Goal: Information Seeking & Learning: Learn about a topic

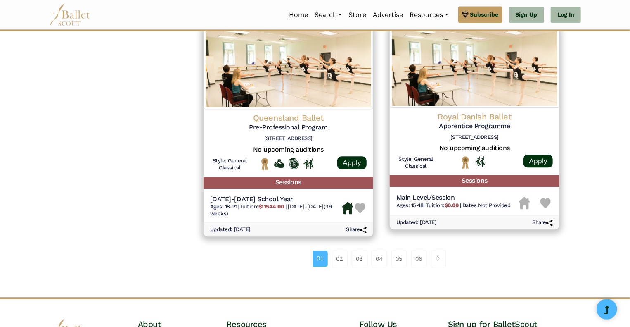
scroll to position [1043, 0]
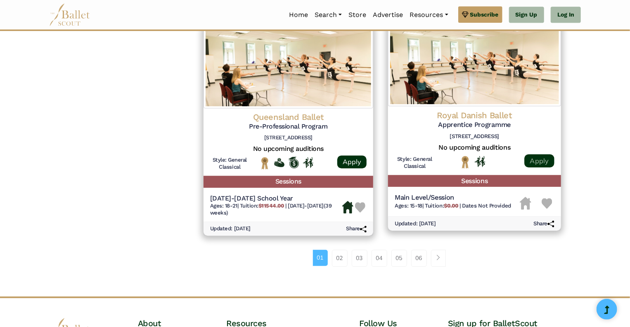
click at [540, 159] on link "Apply" at bounding box center [539, 160] width 30 height 13
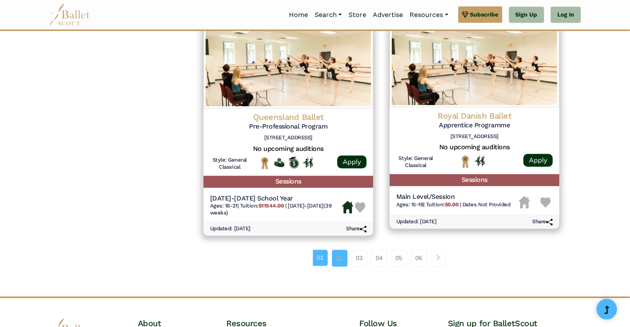
click at [335, 263] on link "02" at bounding box center [340, 257] width 16 height 17
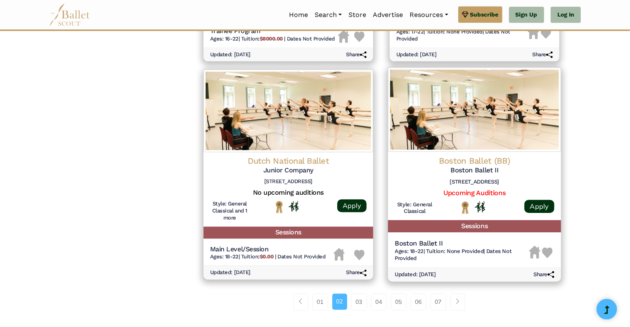
scroll to position [1001, 0]
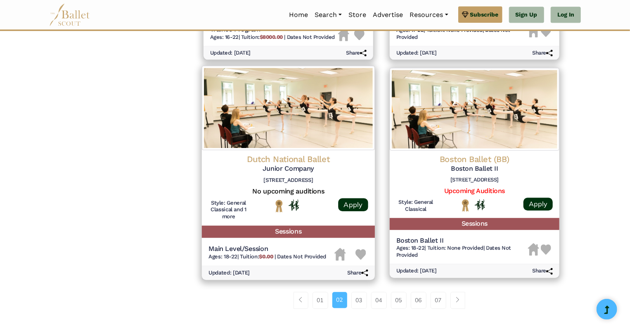
click at [300, 159] on h4 "Dutch National Ballet" at bounding box center [288, 159] width 160 height 11
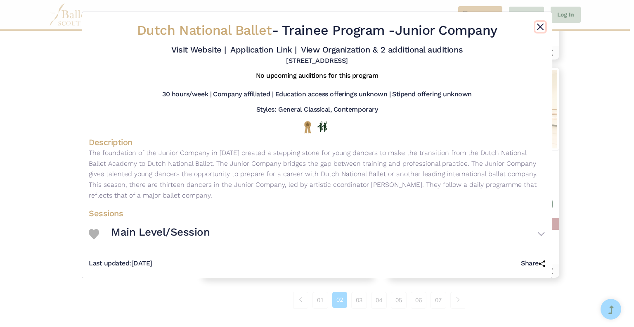
click at [537, 31] on button "Close" at bounding box center [540, 27] width 10 height 10
